Goal: Information Seeking & Learning: Learn about a topic

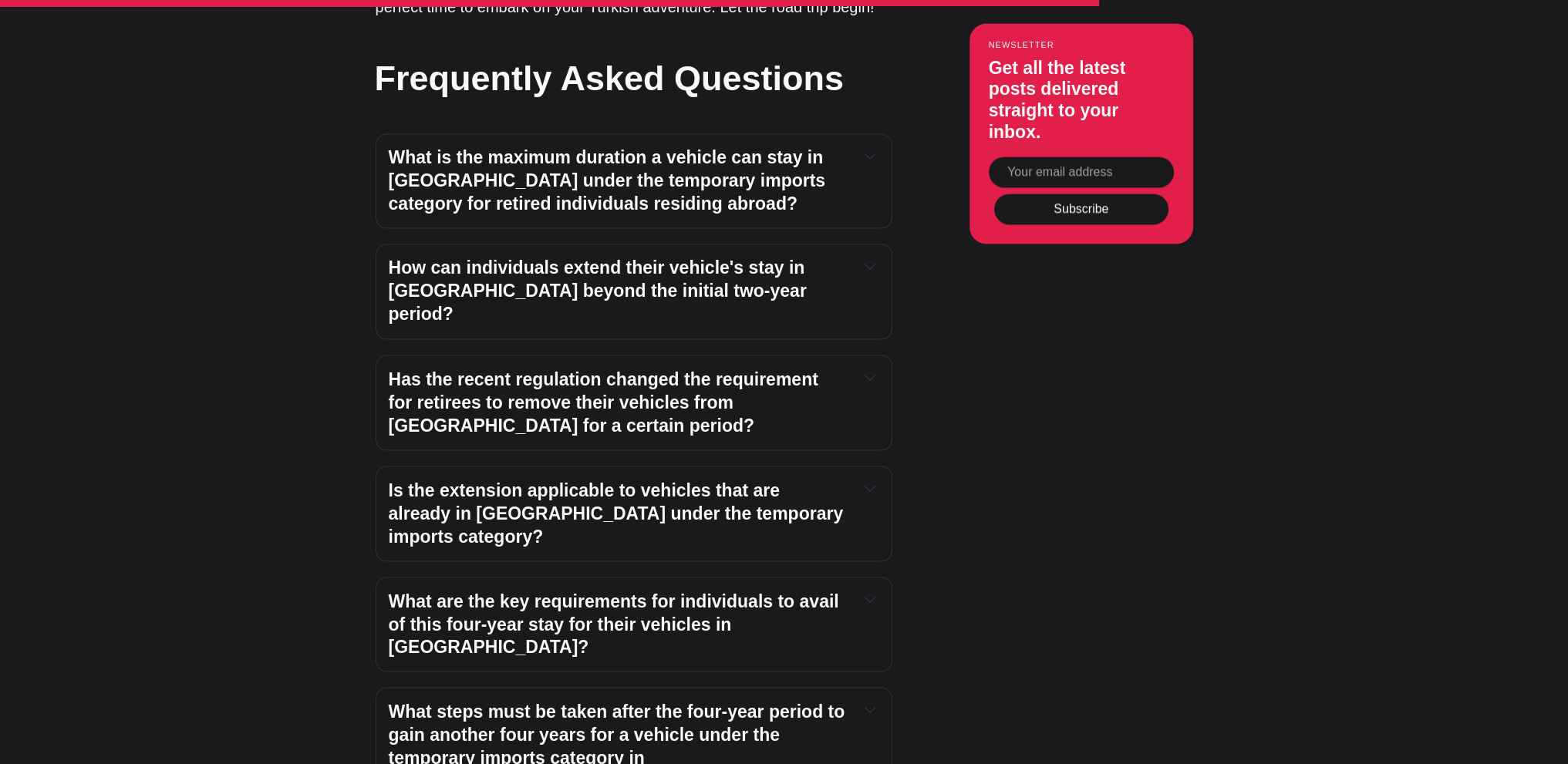
scroll to position [3625, 0]
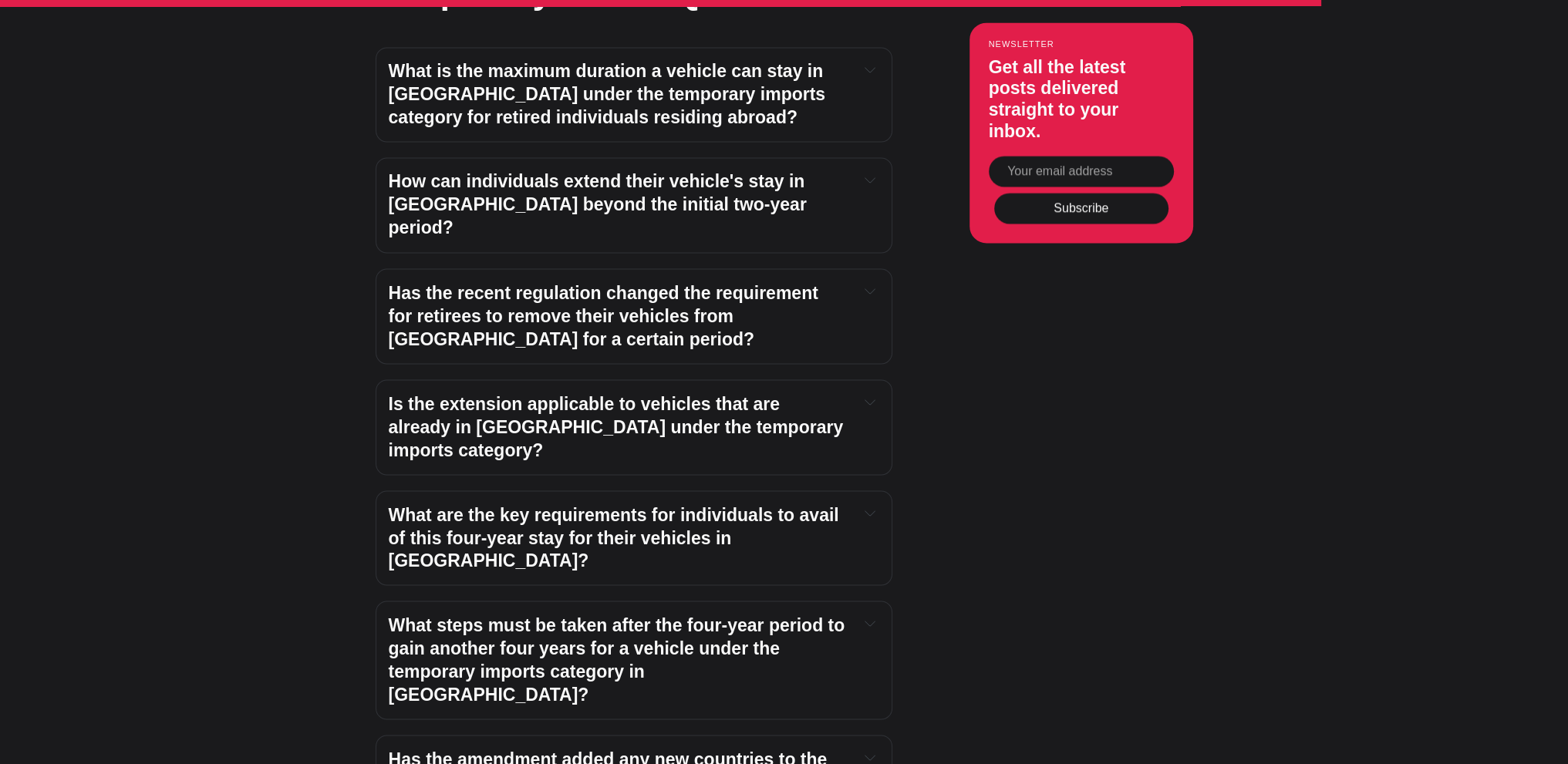
click at [466, 615] on strong "What steps must be taken after the four-year period to gain another four years …" at bounding box center [619, 659] width 461 height 90
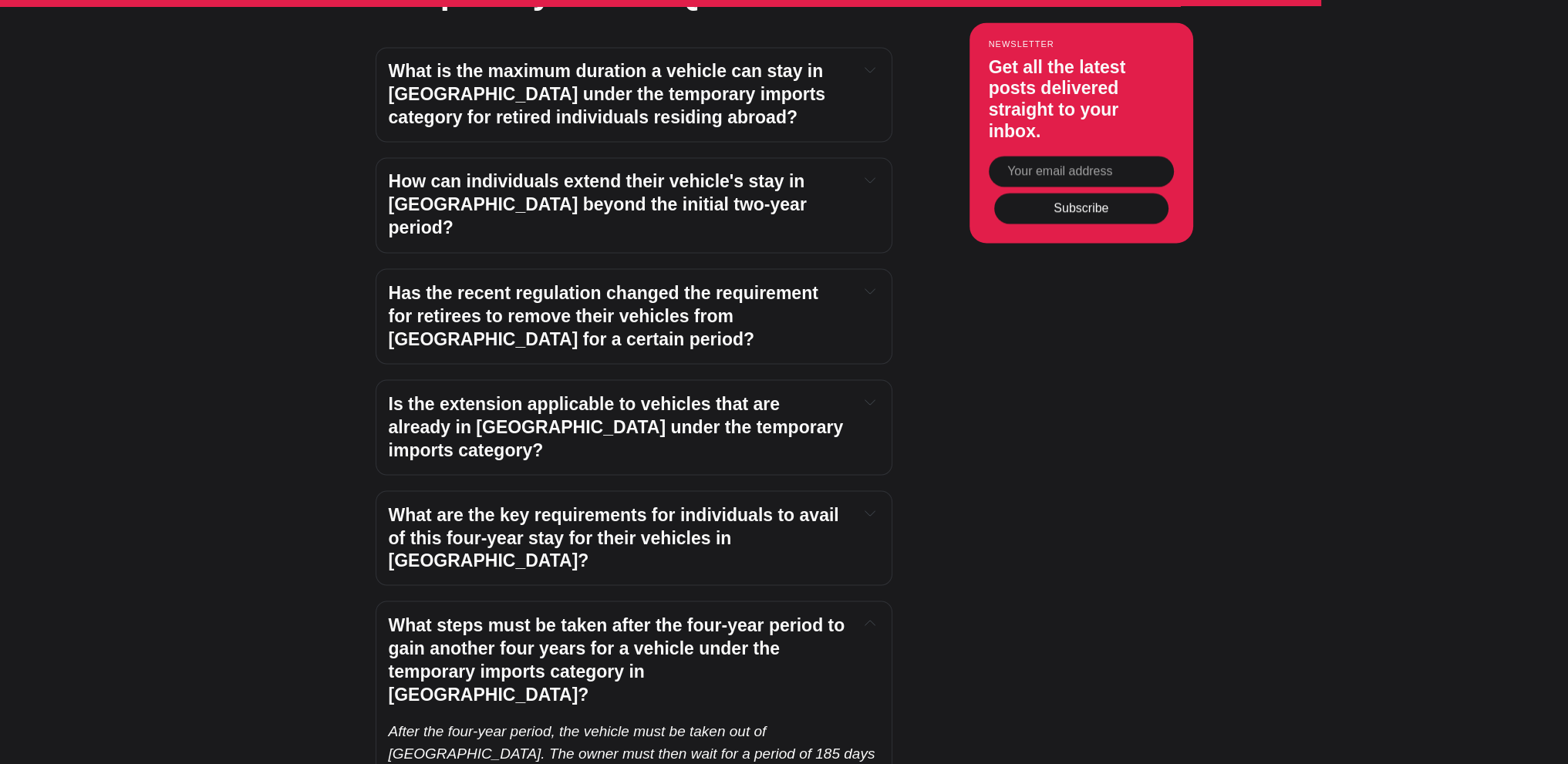
drag, startPoint x: 412, startPoint y: 607, endPoint x: 530, endPoint y: 618, distance: 118.5
click at [530, 720] on p "After the four-year period, the vehicle must be taken out of [GEOGRAPHIC_DATA].…" at bounding box center [633, 775] width 490 height 110
click at [614, 720] on p "After the four-year period, the vehicle must be taken out of [GEOGRAPHIC_DATA].…" at bounding box center [633, 775] width 490 height 110
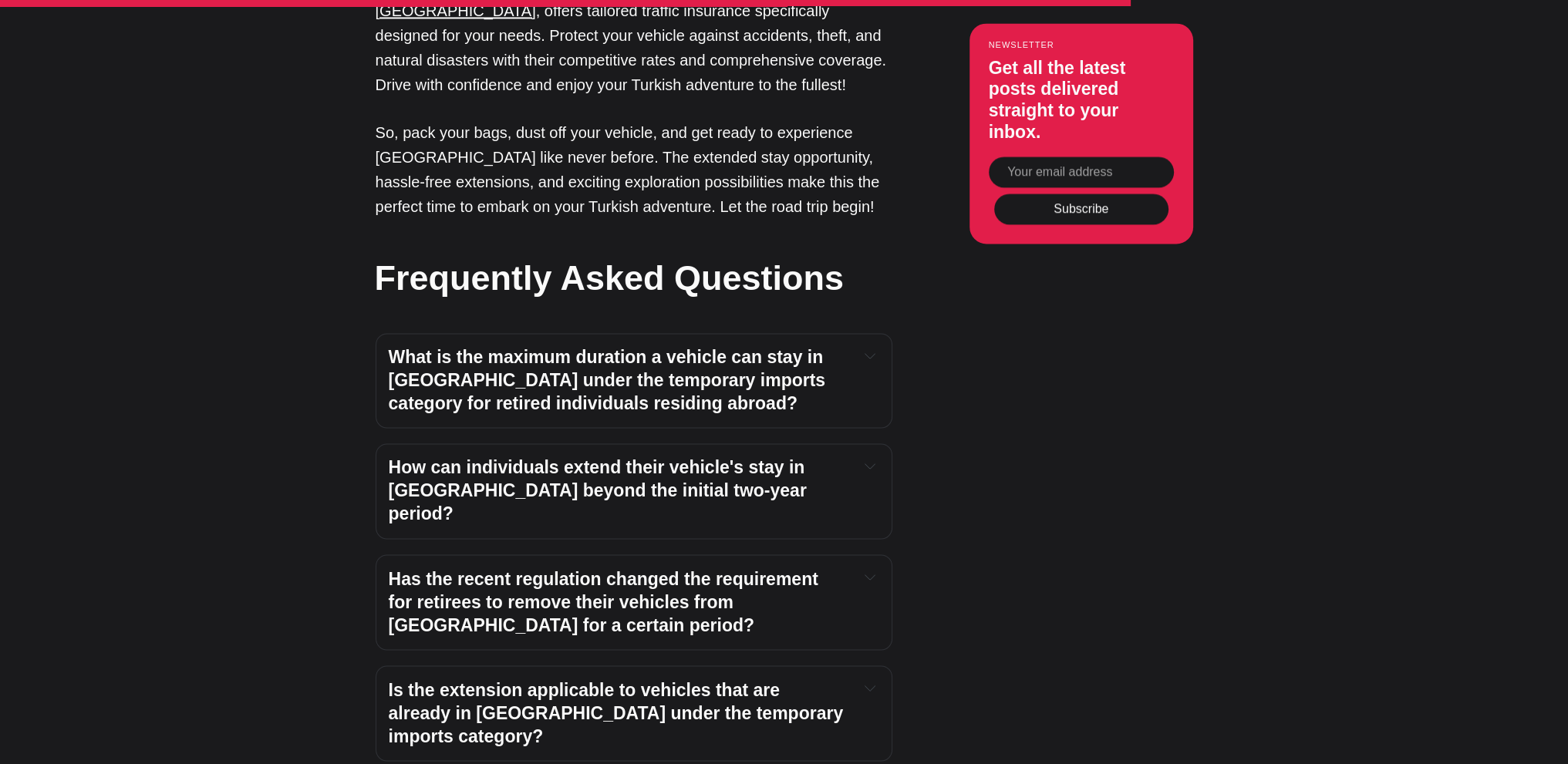
scroll to position [3317, 0]
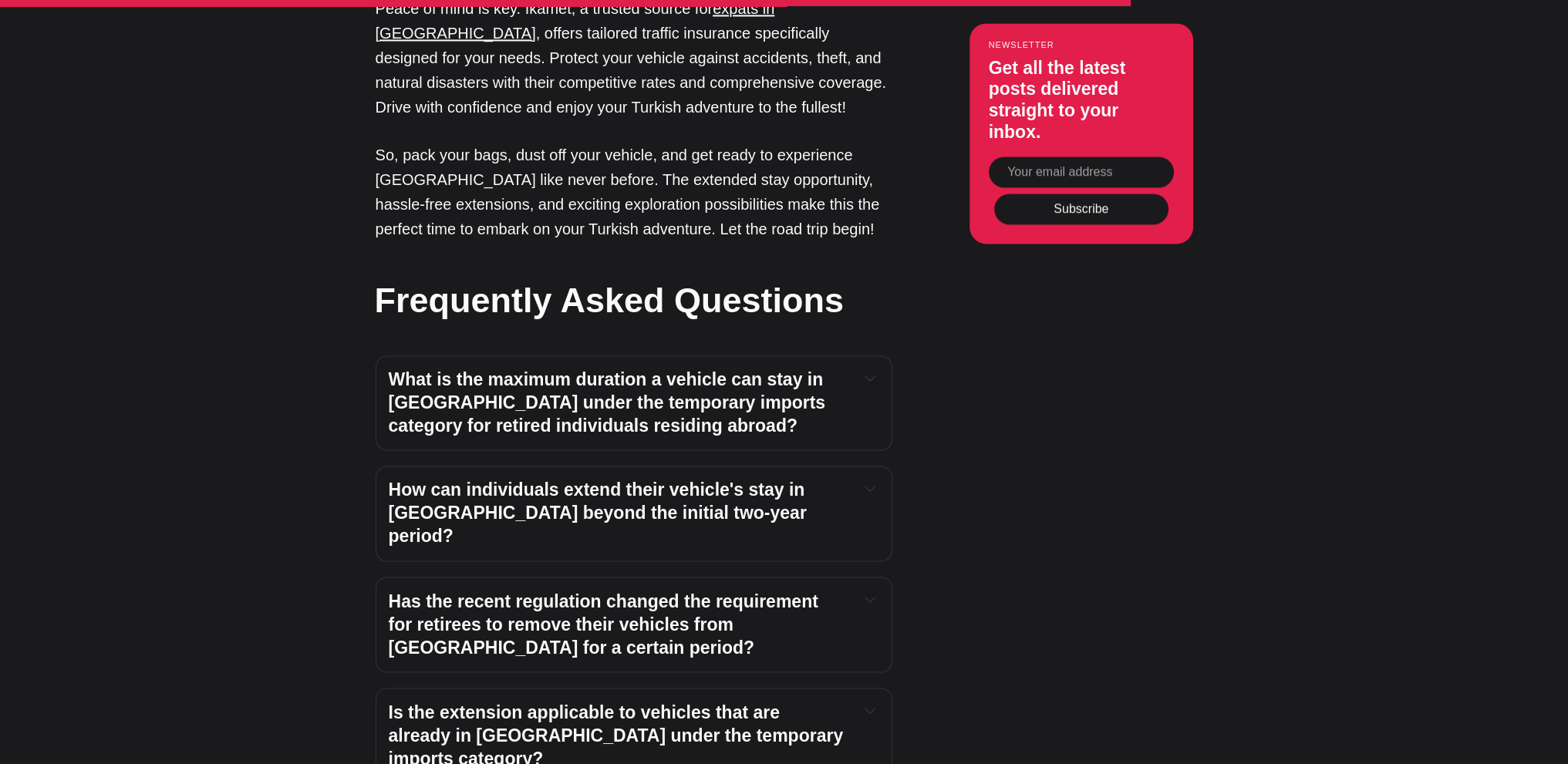
click at [481, 370] on strong "What is the maximum duration a vehicle can stay in [GEOGRAPHIC_DATA] under the …" at bounding box center [609, 403] width 442 height 66
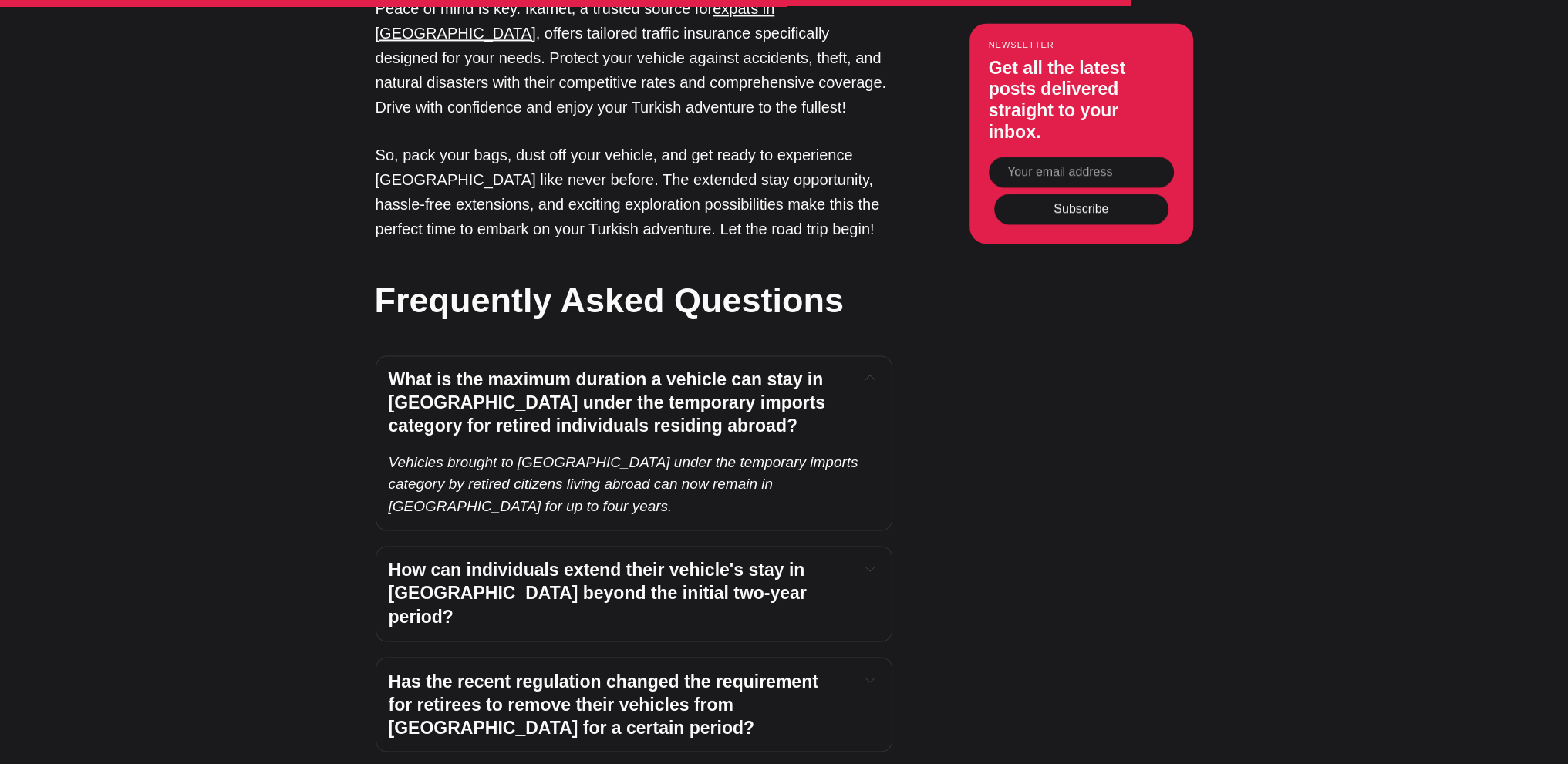
click at [481, 370] on strong "What is the maximum duration a vehicle can stay in [GEOGRAPHIC_DATA] under the …" at bounding box center [609, 403] width 442 height 66
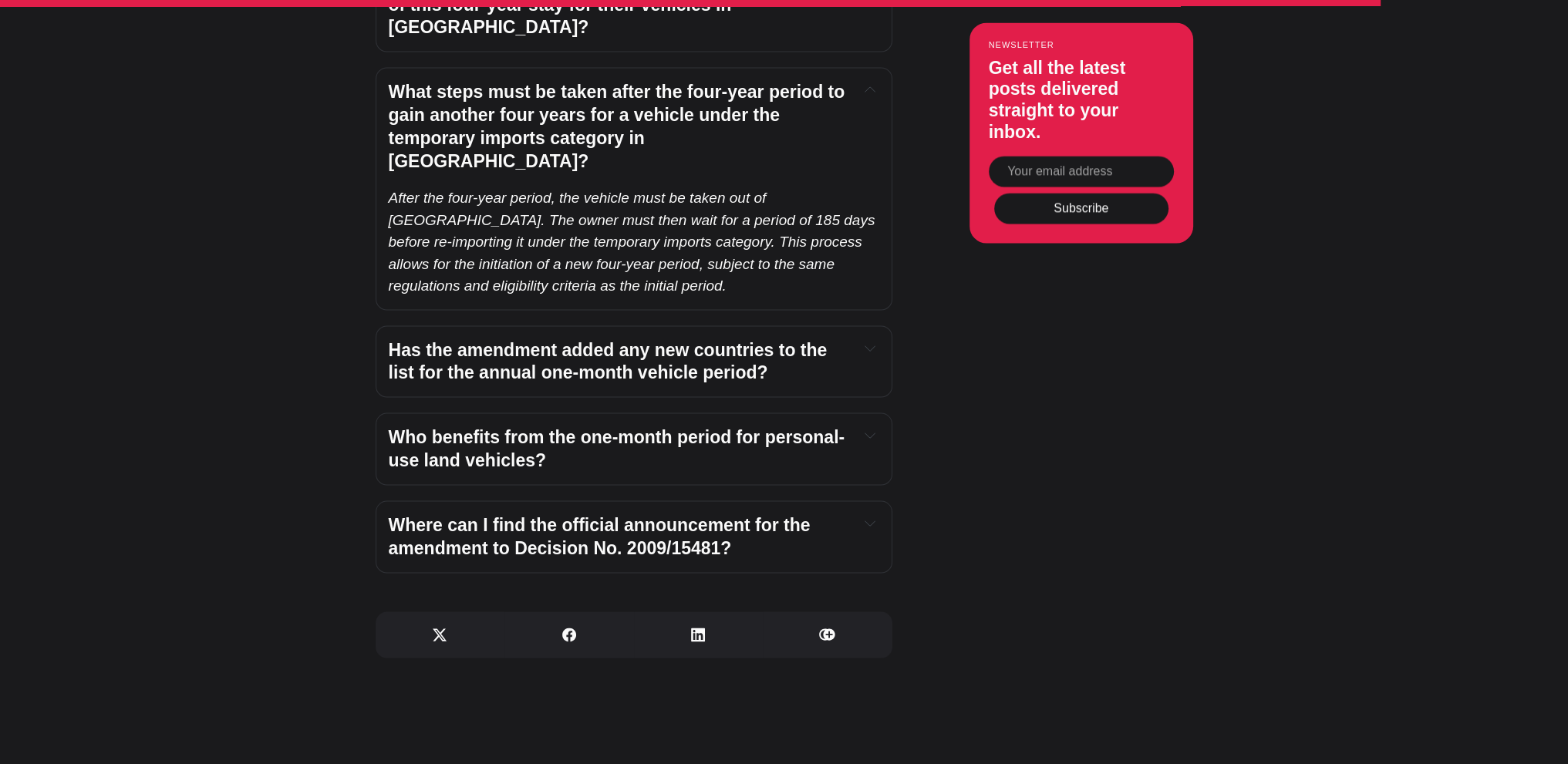
scroll to position [4166, 0]
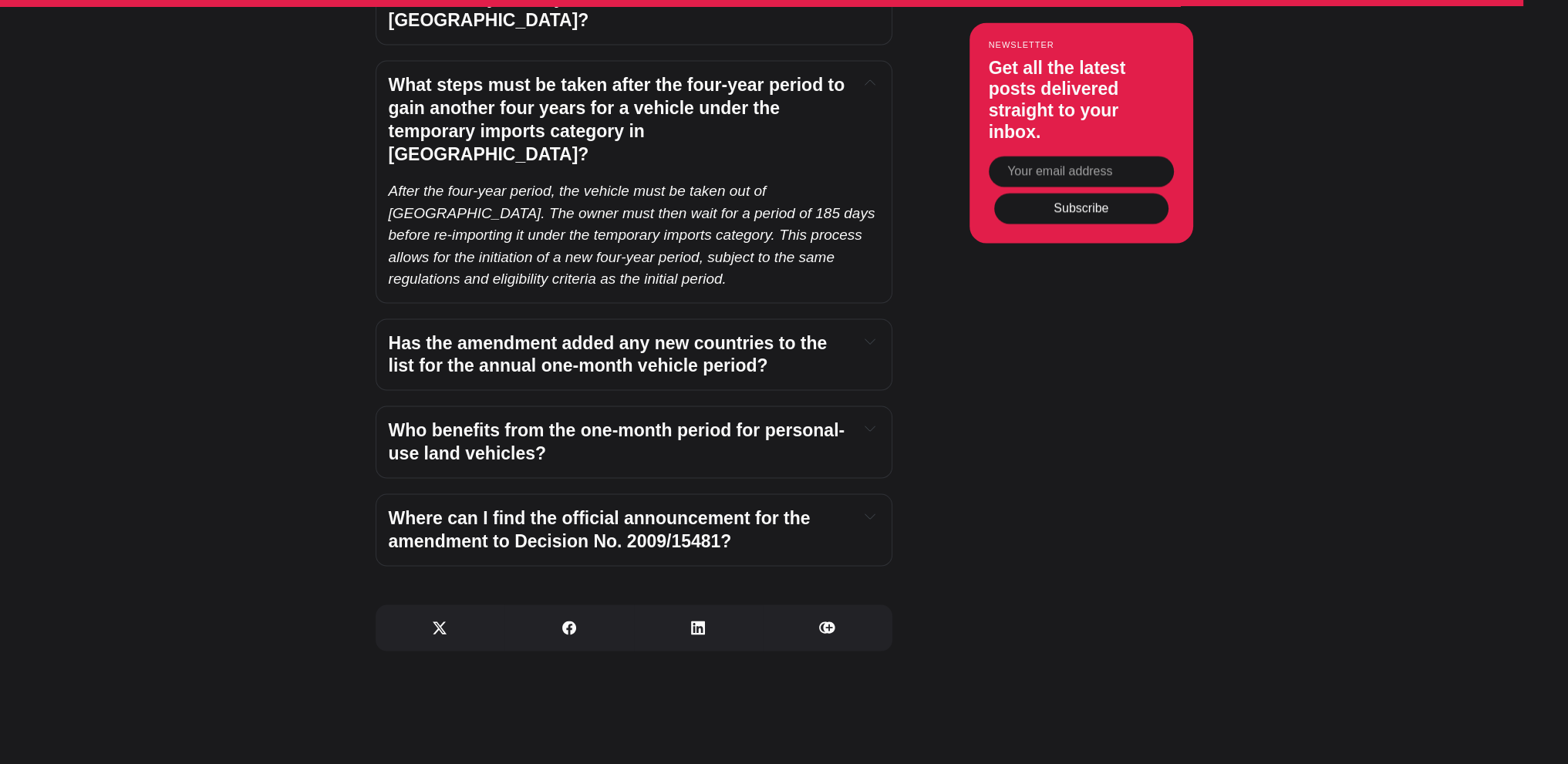
click at [559, 508] on span "Where can I find the official announcement for the amendment to Decision No. 20…" at bounding box center [601, 530] width 427 height 43
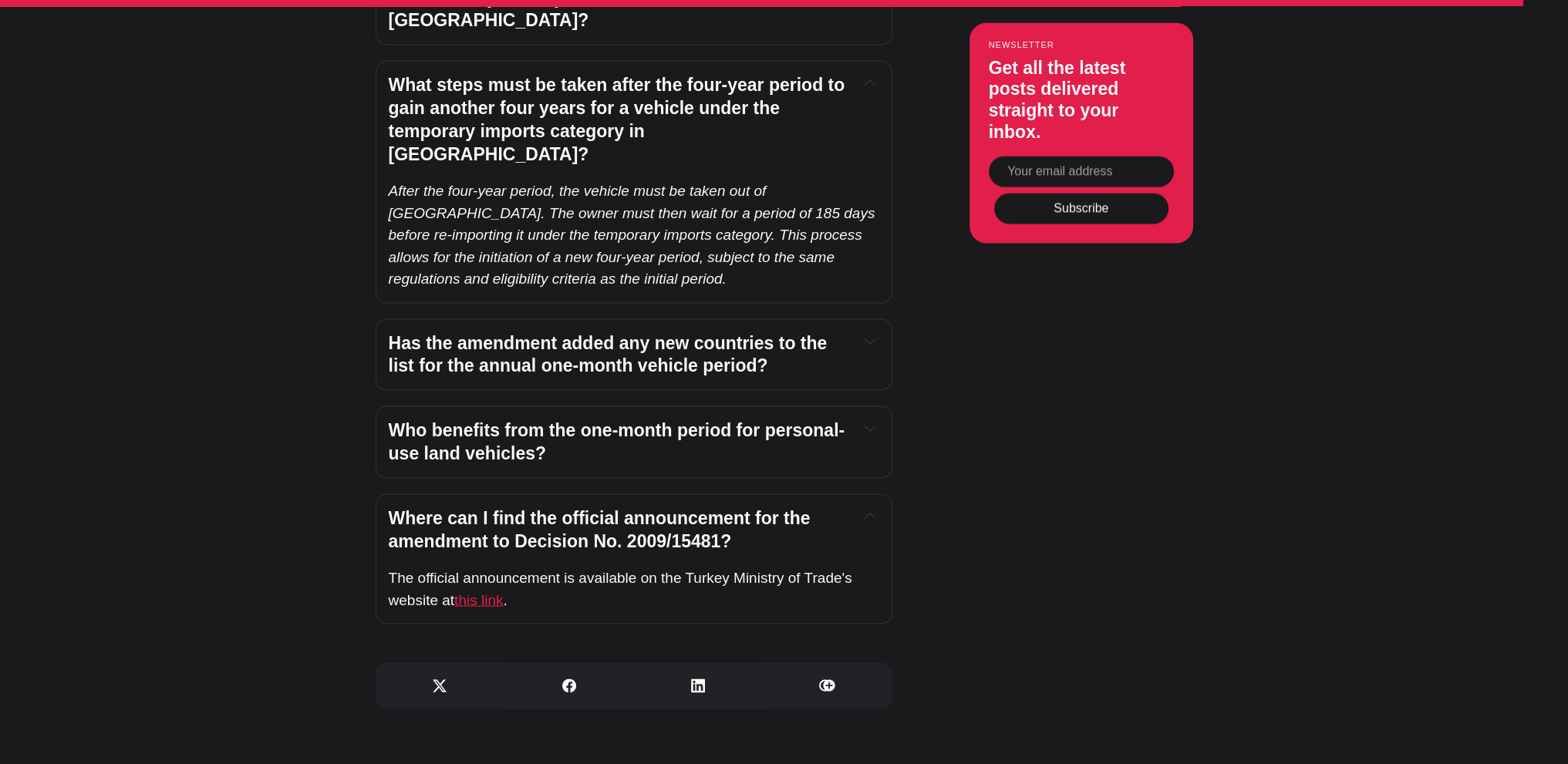
click at [493, 592] on span "this link" at bounding box center [478, 600] width 49 height 16
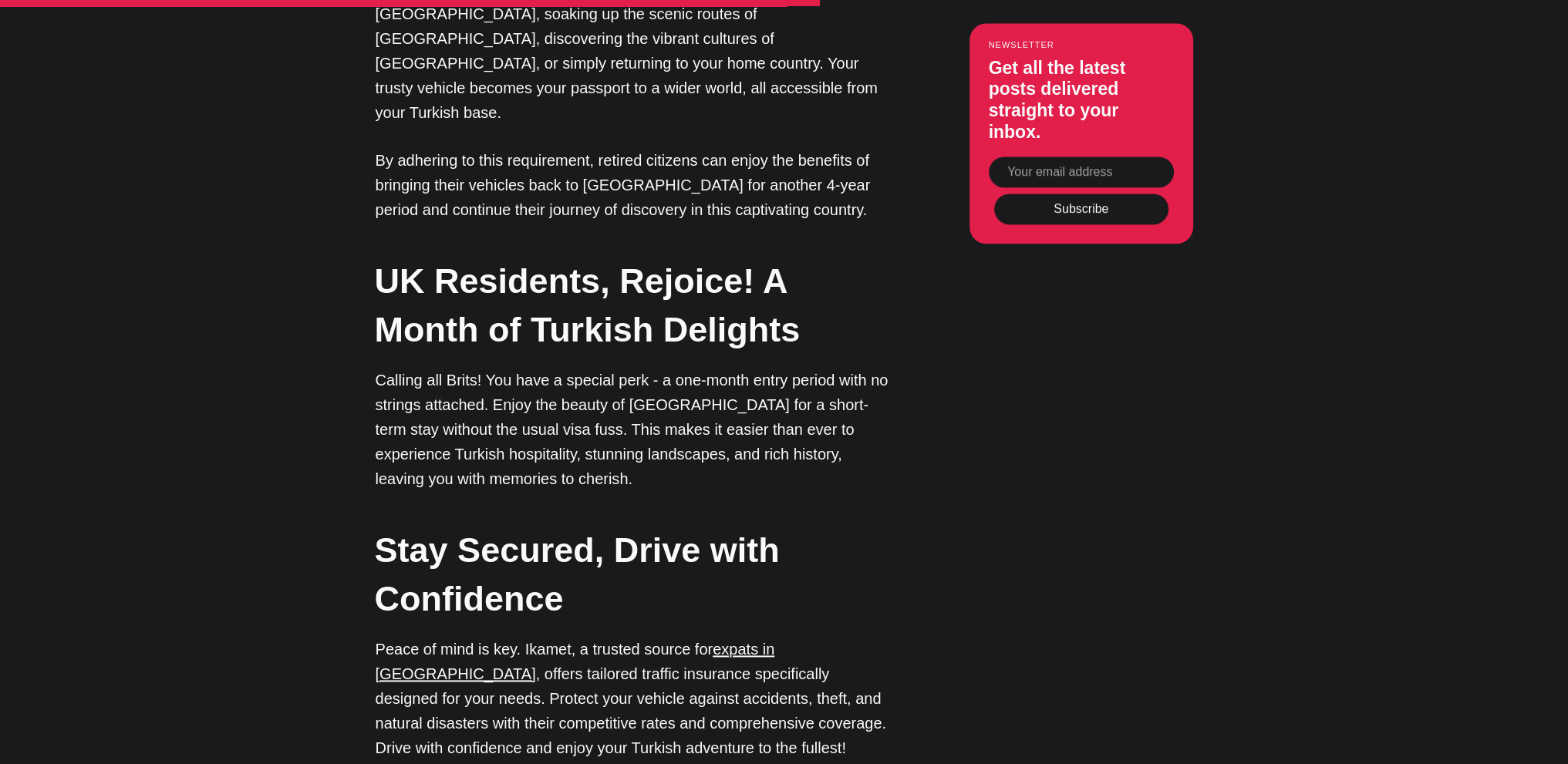
scroll to position [2469, 0]
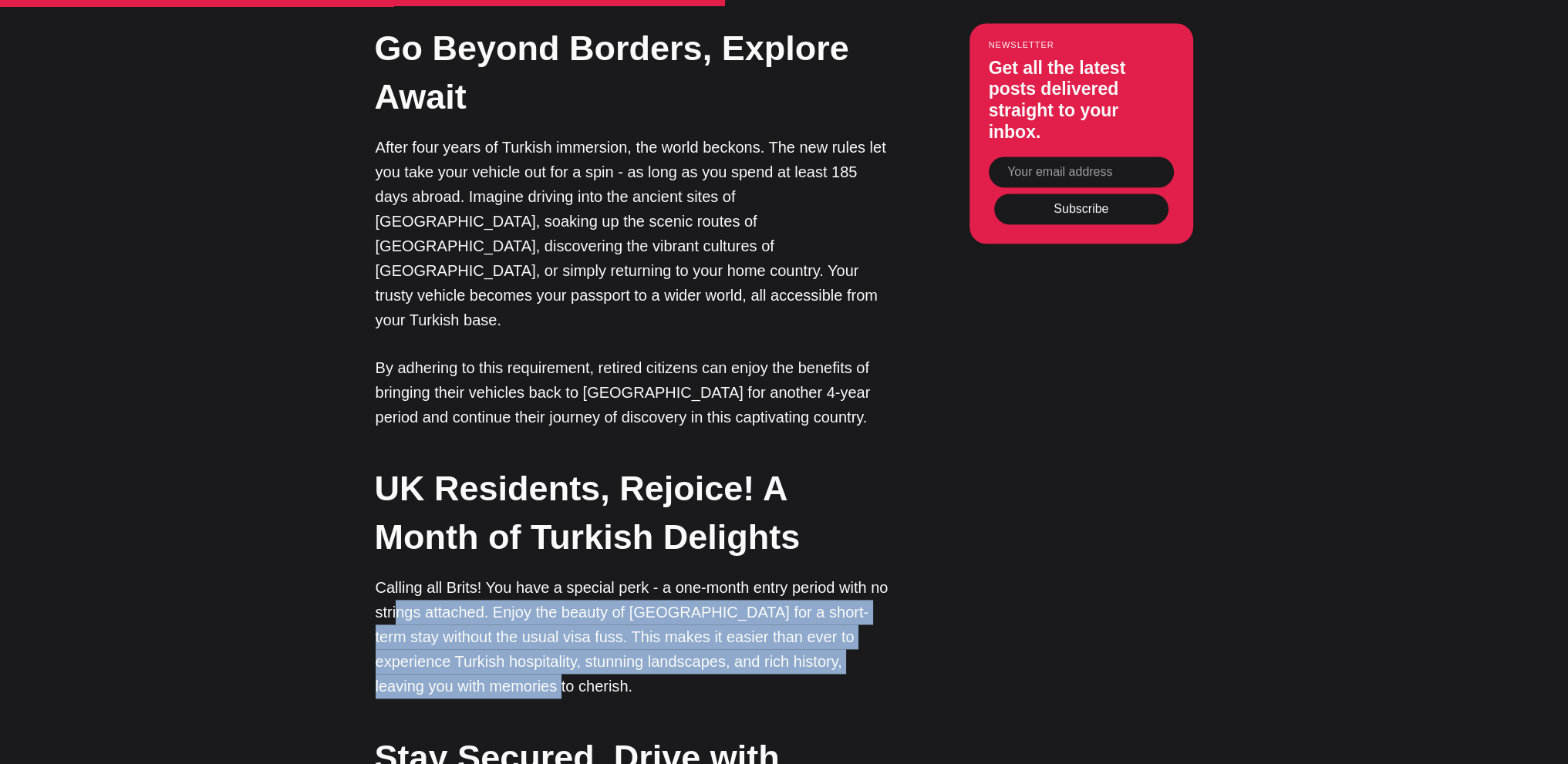
drag, startPoint x: 396, startPoint y: 516, endPoint x: 713, endPoint y: 585, distance: 324.4
click at [713, 585] on p "Calling all Brits! You have a special perk - a one-month entry period with no s…" at bounding box center [633, 637] width 516 height 123
click at [932, 596] on div "Editor’s Choice About [GEOGRAPHIC_DATA]: An Introduction In [GEOGRAPHIC_DATA], …" at bounding box center [784, 608] width 974 height 3639
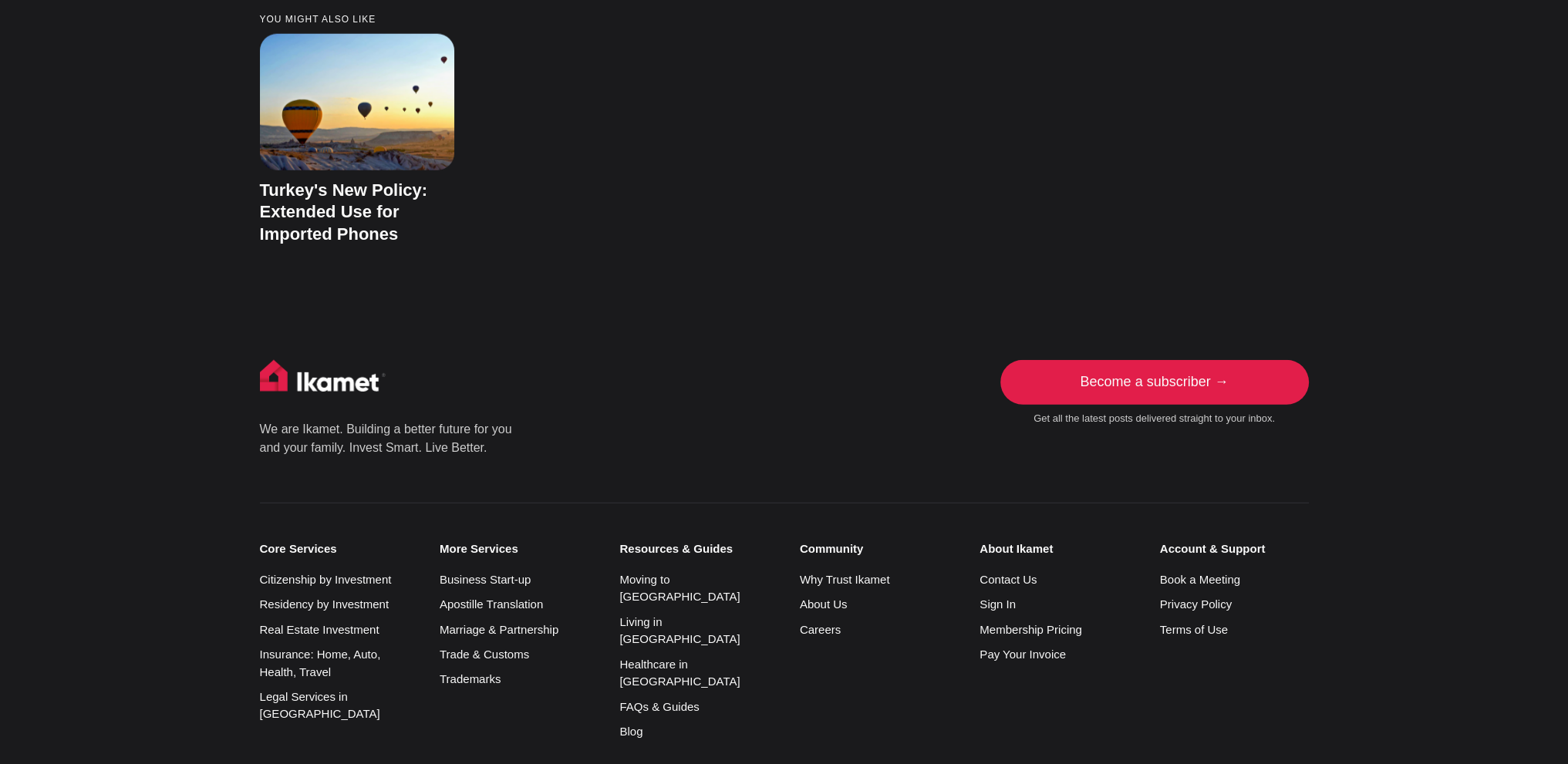
scroll to position [5625, 0]
